Goal: Check status: Check status

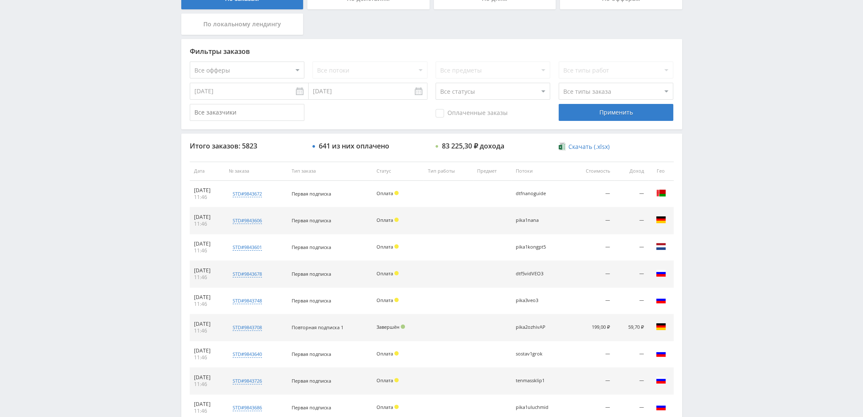
scroll to position [294, 0]
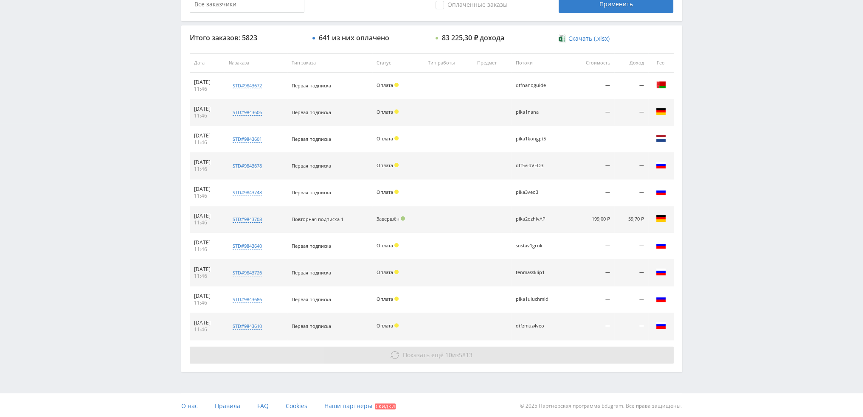
click at [403, 355] on span "Показать ещё" at bounding box center [423, 355] width 41 height 8
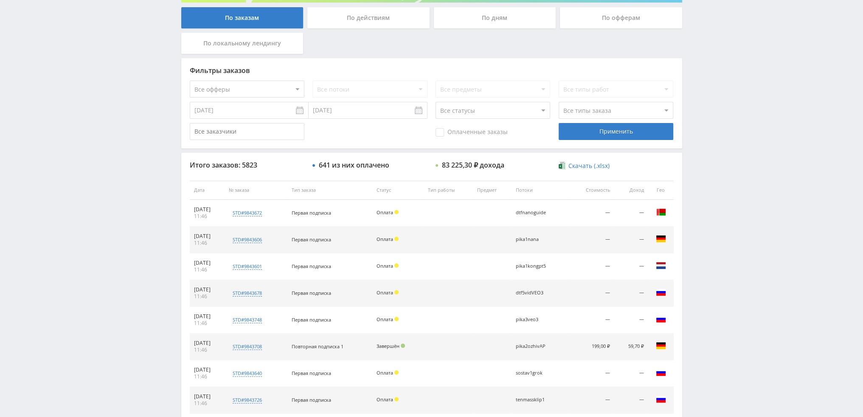
scroll to position [0, 0]
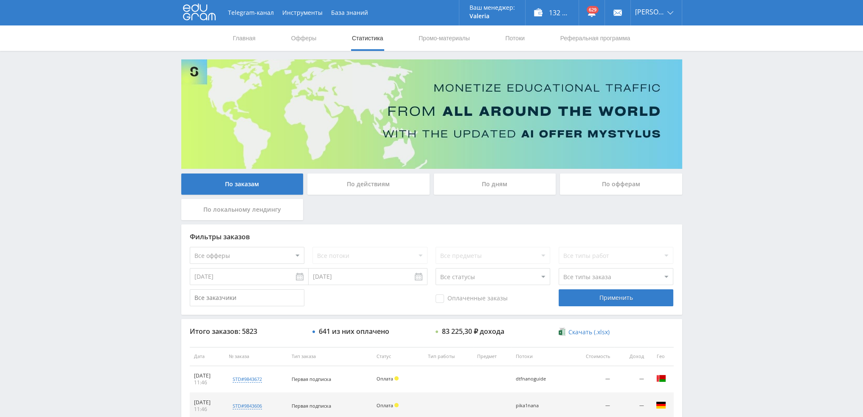
click at [493, 177] on div "По дням" at bounding box center [495, 184] width 122 height 21
click at [0, 0] on input "По дням" at bounding box center [0, 0] width 0 height 0
click at [474, 180] on div "По дням" at bounding box center [495, 184] width 122 height 21
click at [0, 0] on input "По дням" at bounding box center [0, 0] width 0 height 0
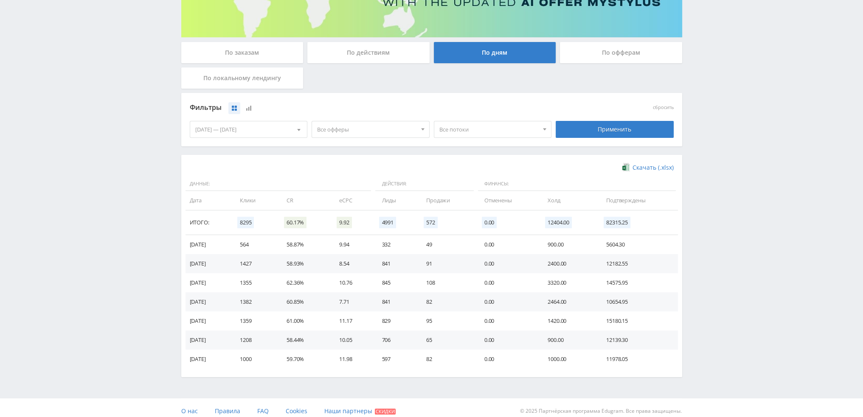
scroll to position [137, 0]
